Goal: Transaction & Acquisition: Obtain resource

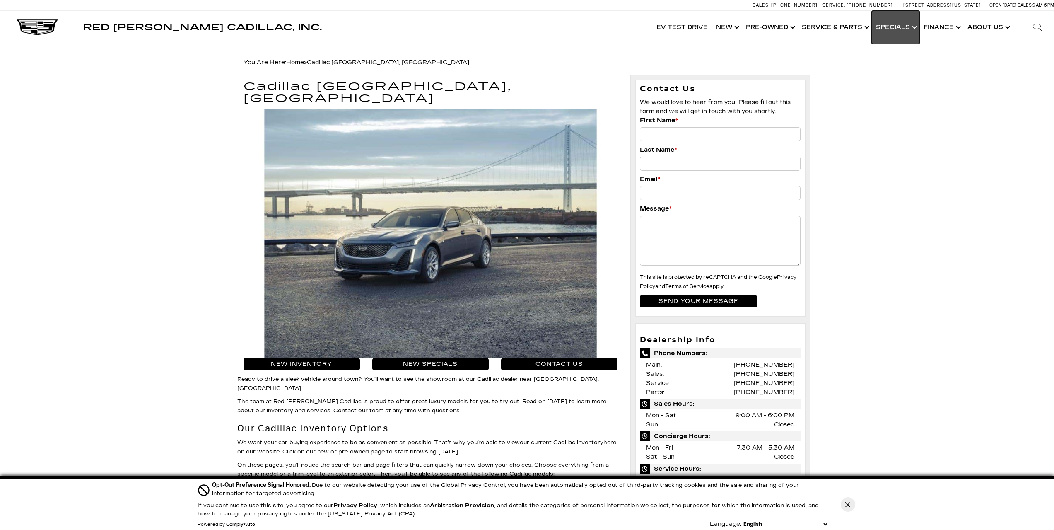
click at [908, 26] on link "Show Specials" at bounding box center [896, 27] width 48 height 33
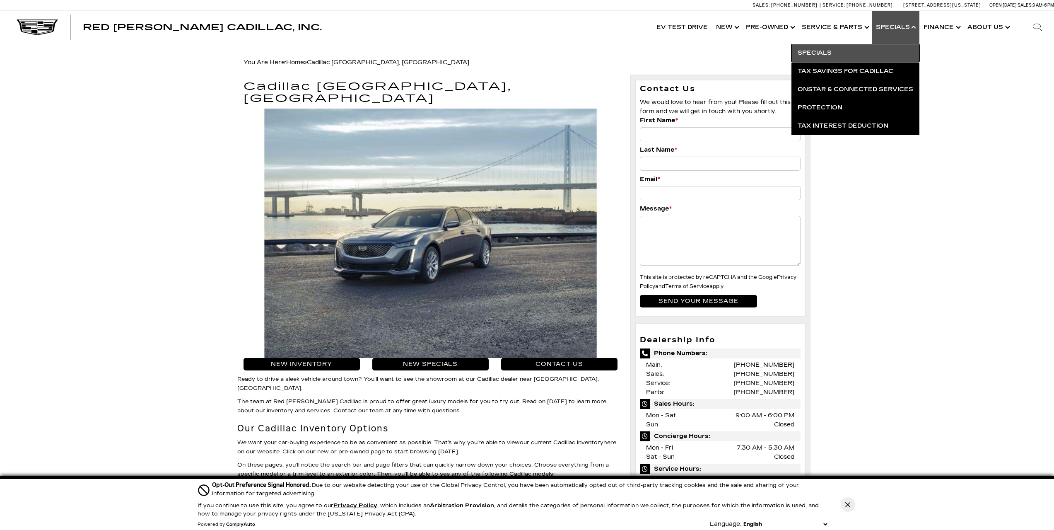
click at [848, 51] on link "Specials" at bounding box center [855, 53] width 128 height 18
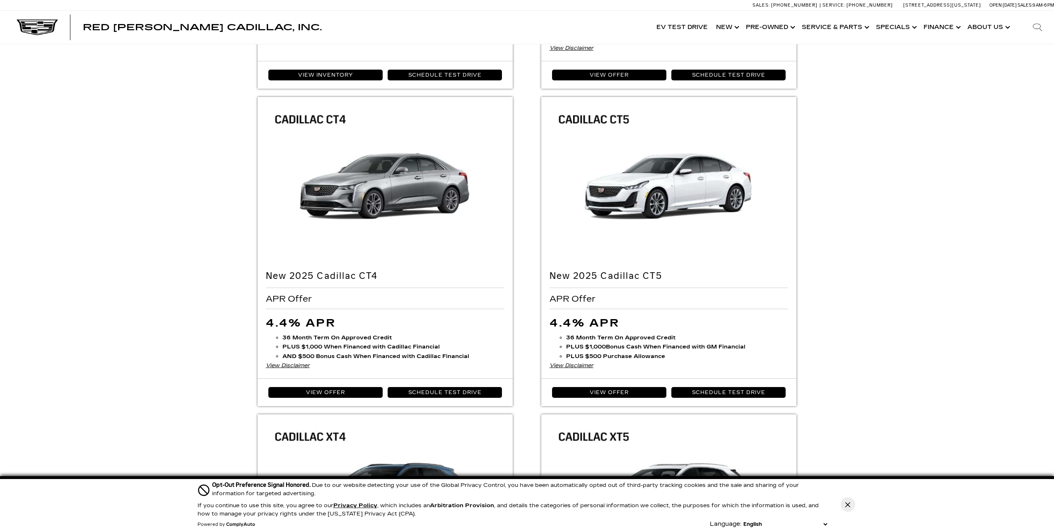
scroll to position [704, 0]
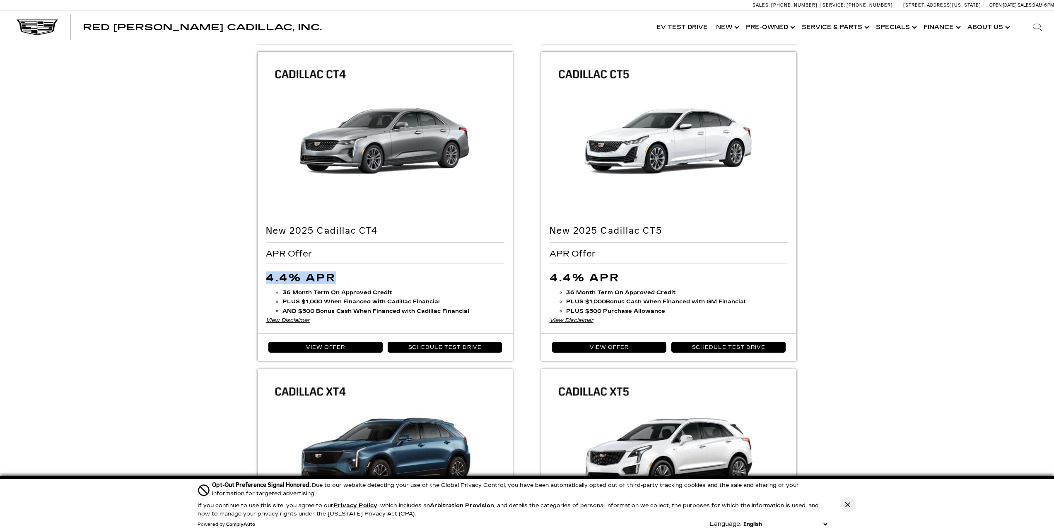
drag, startPoint x: 338, startPoint y: 272, endPoint x: 255, endPoint y: 279, distance: 83.2
click at [255, 279] on ul "2025 Cadillac OPTIQ Cadillac Loyalty Cash Allowance $2,000 Competitive Bonus Al…" at bounding box center [526, 196] width 567 height 1606
click at [239, 280] on div "New Vehicle Specials 2025 Cadillac OPTIQ Cadillac Loyalty Cash Allowance" at bounding box center [527, 185] width 580 height 1643
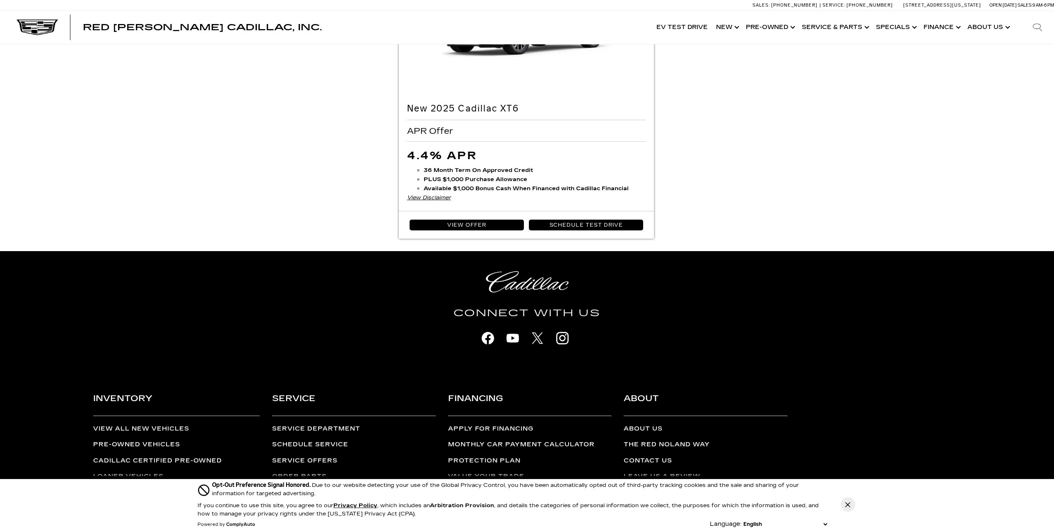
scroll to position [1545, 0]
